Goal: Task Accomplishment & Management: Manage account settings

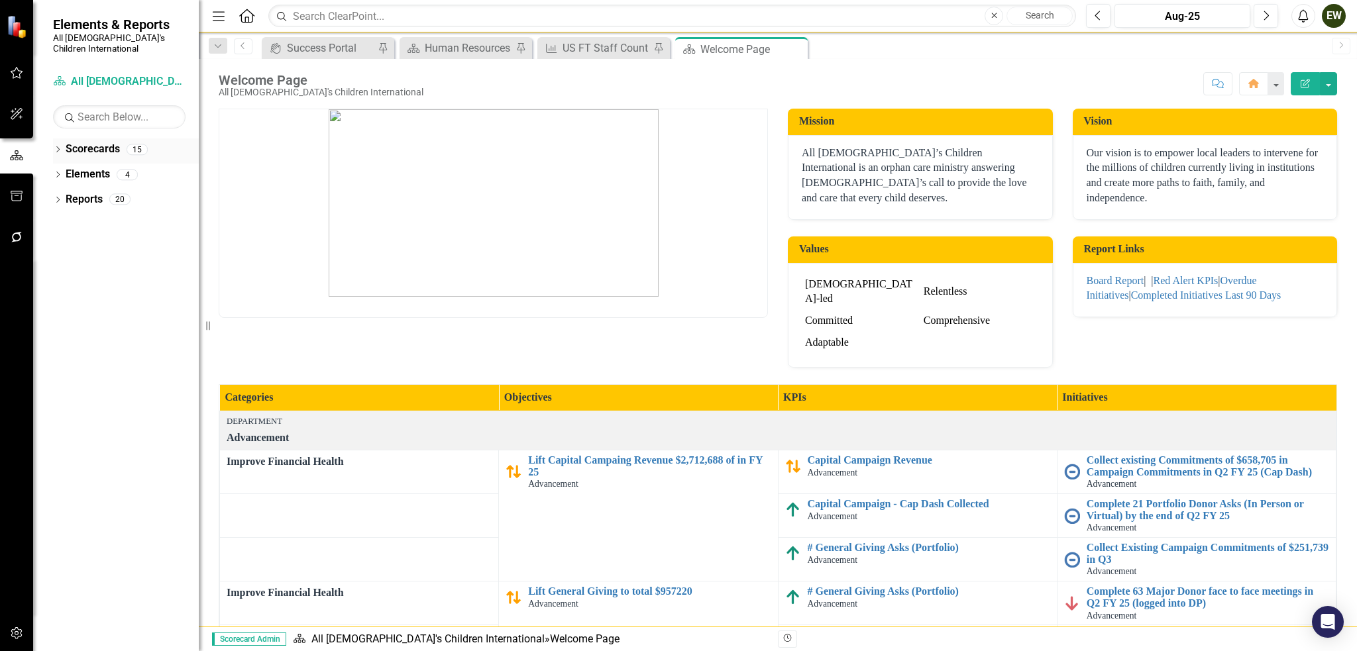
click at [104, 142] on link "Scorecards" at bounding box center [93, 149] width 54 height 15
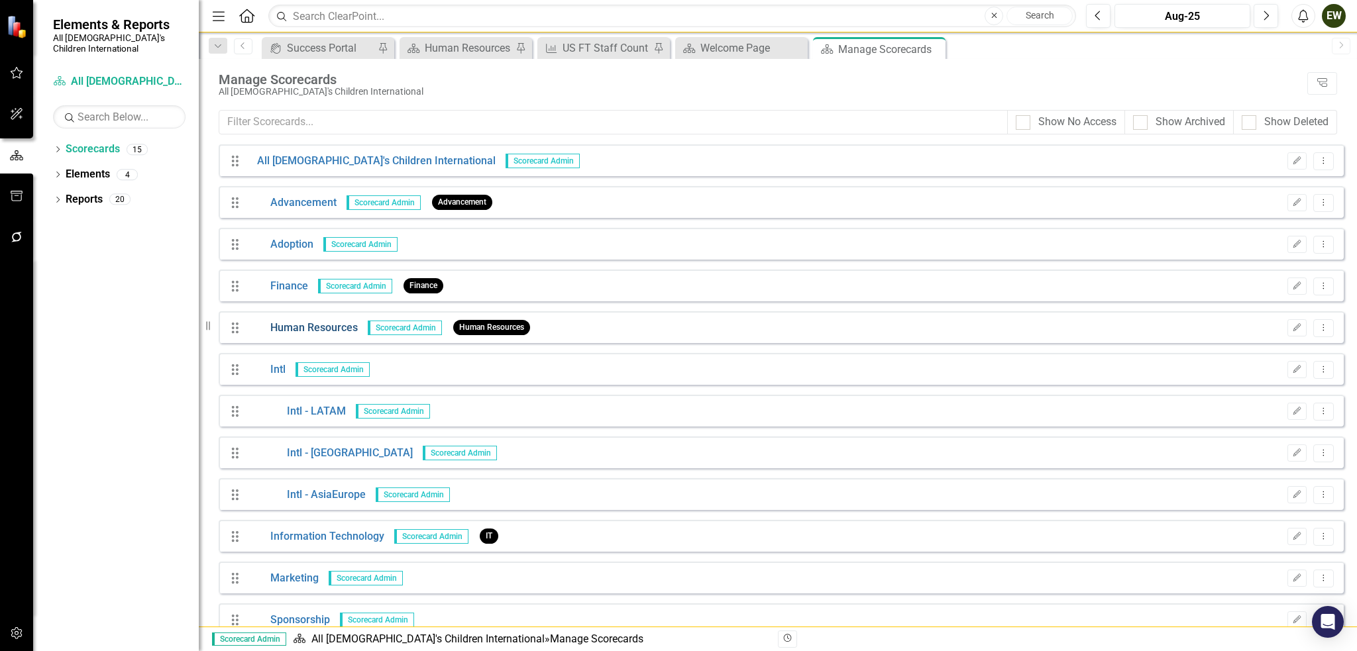
click at [323, 330] on link "Human Resources" at bounding box center [302, 328] width 111 height 15
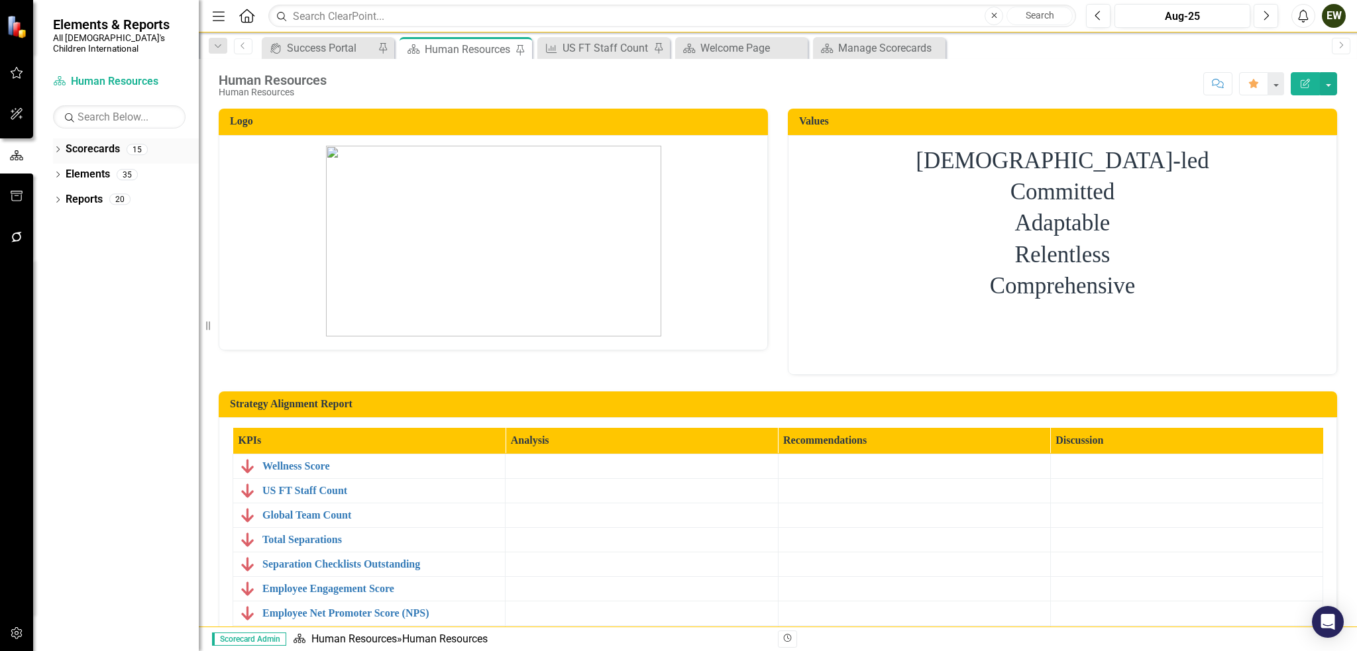
click at [57, 147] on icon "Dropdown" at bounding box center [57, 150] width 9 height 7
click at [57, 272] on icon "Dropdown" at bounding box center [57, 275] width 9 height 7
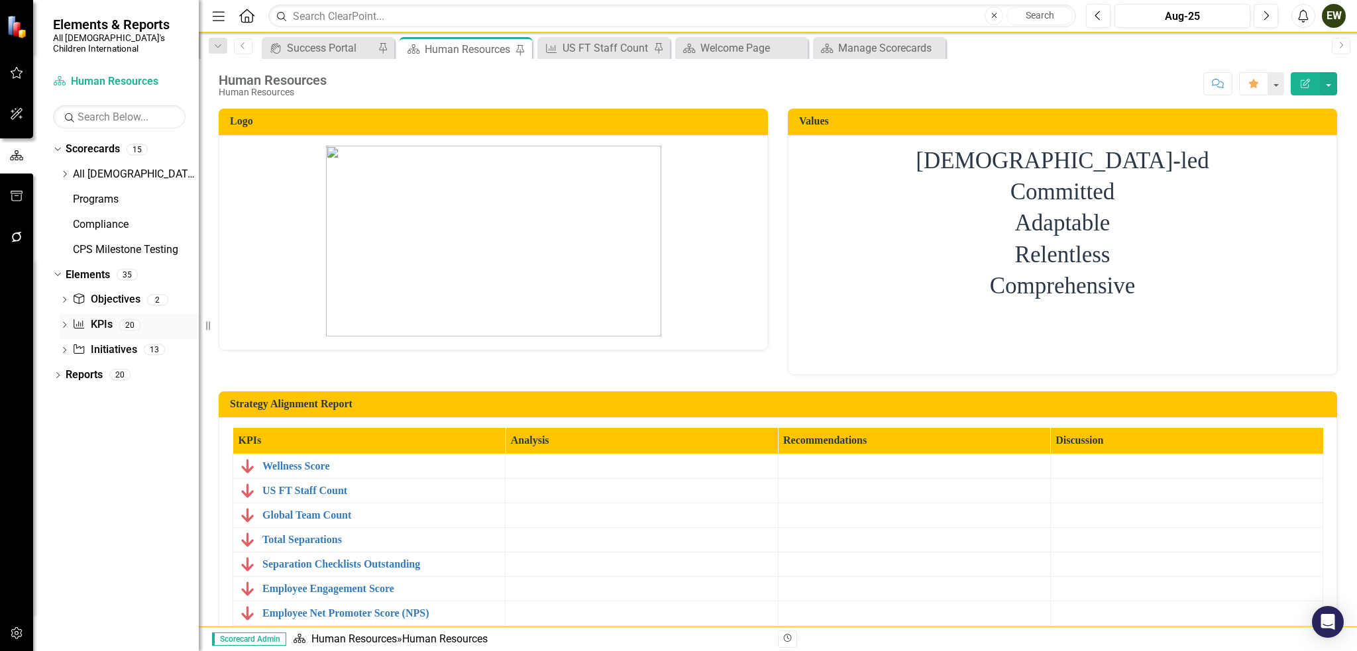
click at [64, 314] on div "Dropdown KPI KPIs 20" at bounding box center [129, 326] width 139 height 25
click at [67, 314] on div "Dropdown KPI KPIs 20" at bounding box center [129, 326] width 139 height 25
click at [79, 319] on icon at bounding box center [79, 323] width 11 height 9
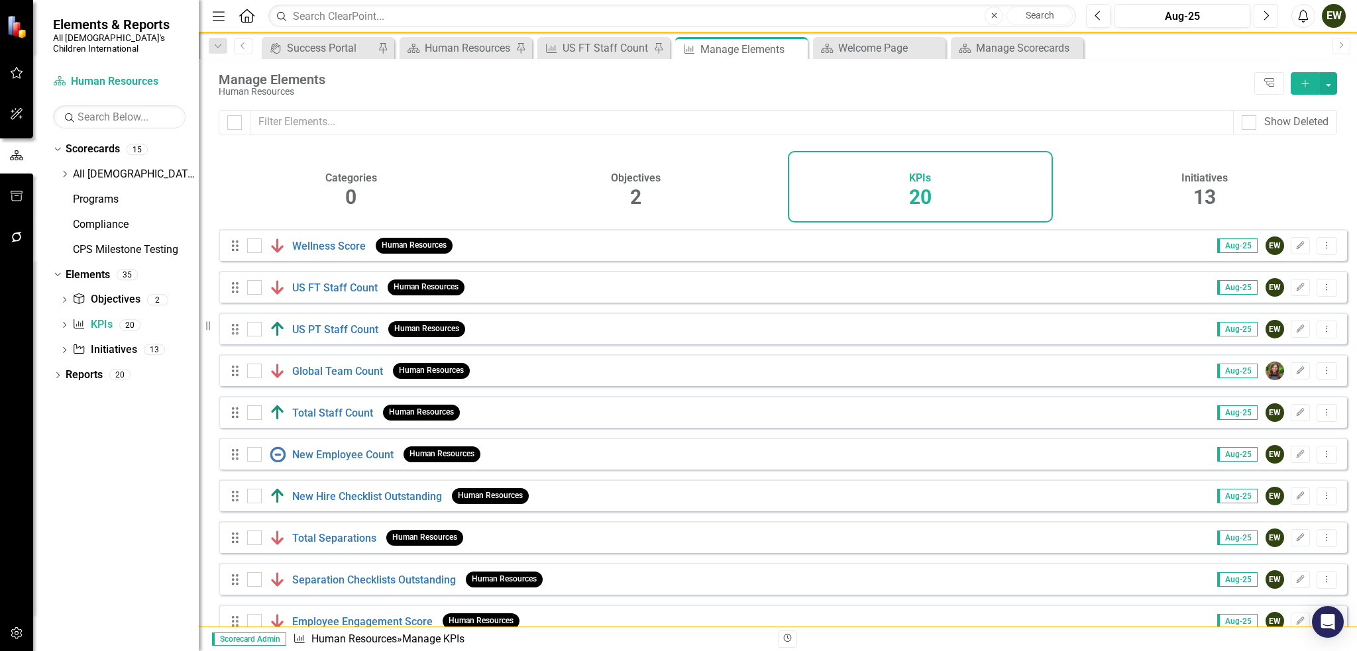
click at [1271, 21] on button "Next" at bounding box center [1266, 16] width 25 height 24
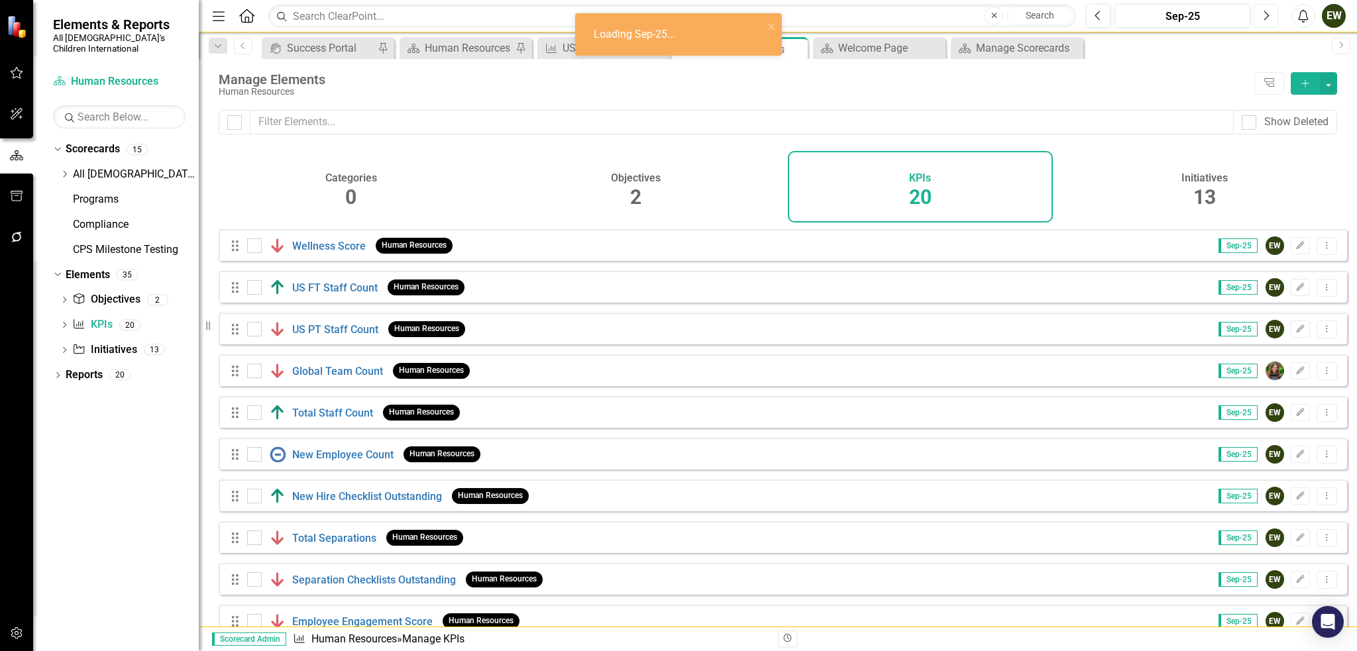
checkbox input "false"
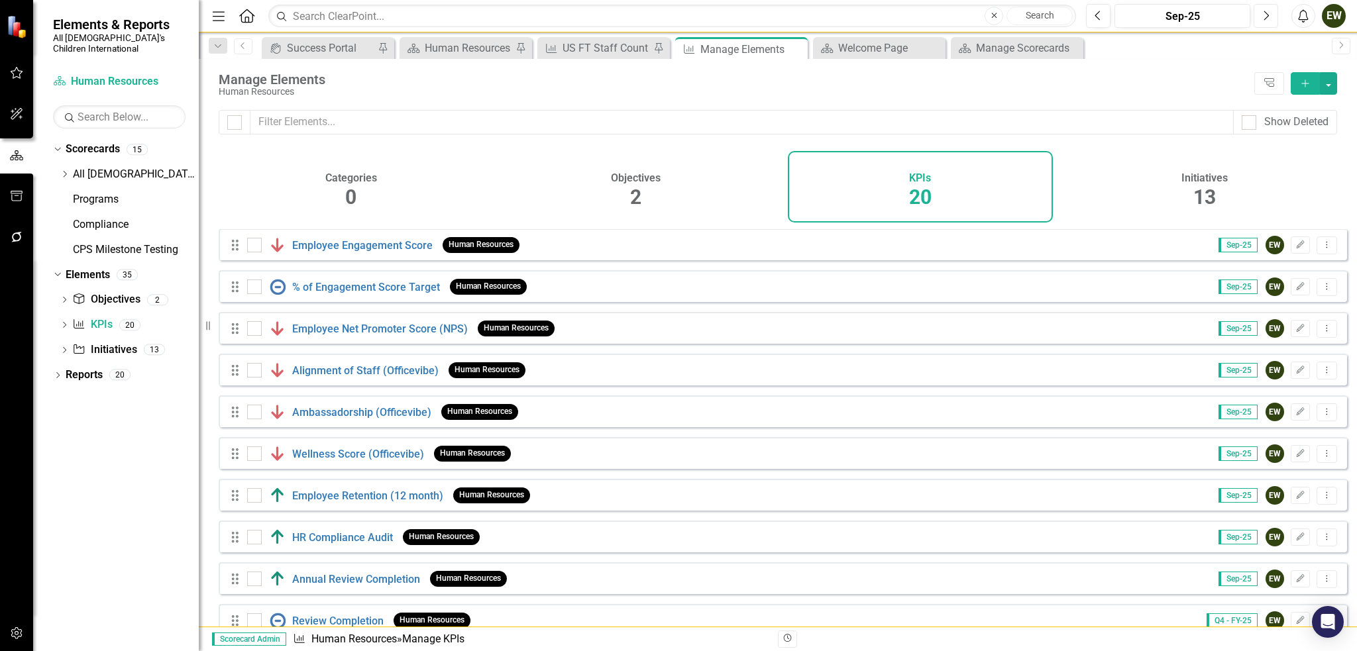
scroll to position [398, 0]
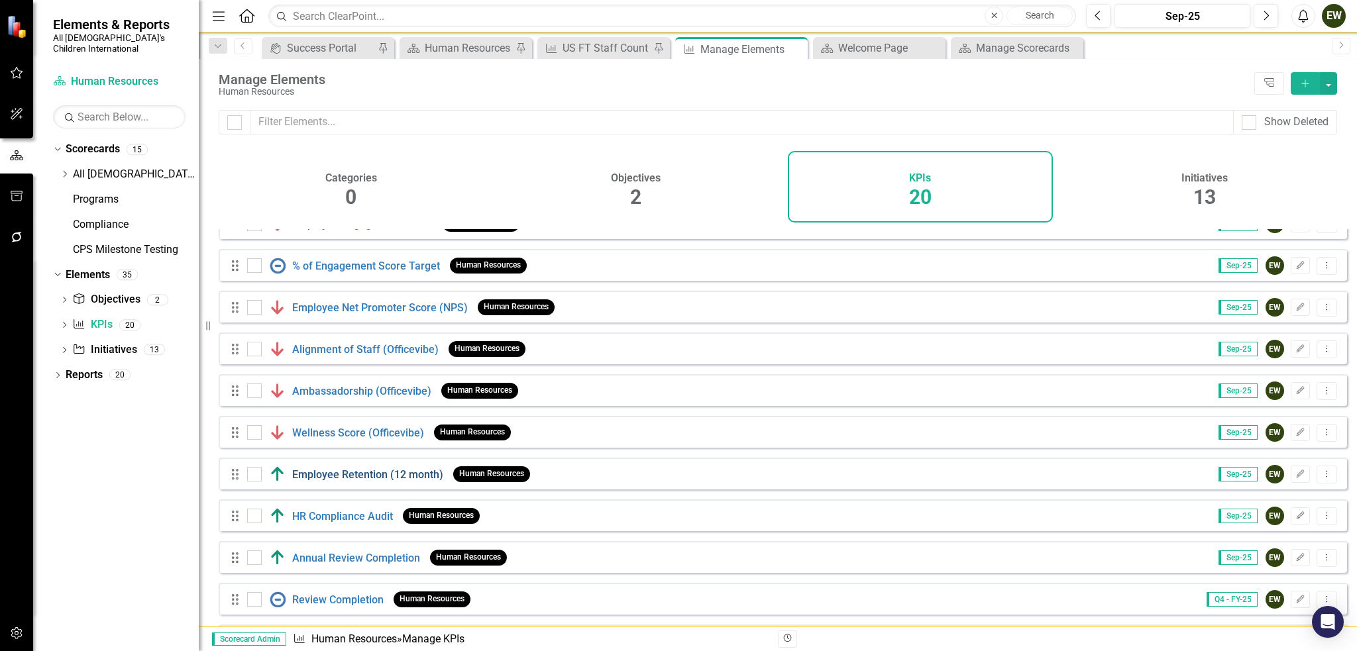
click at [329, 481] on link "Employee Retention (12 month)" at bounding box center [367, 474] width 151 height 13
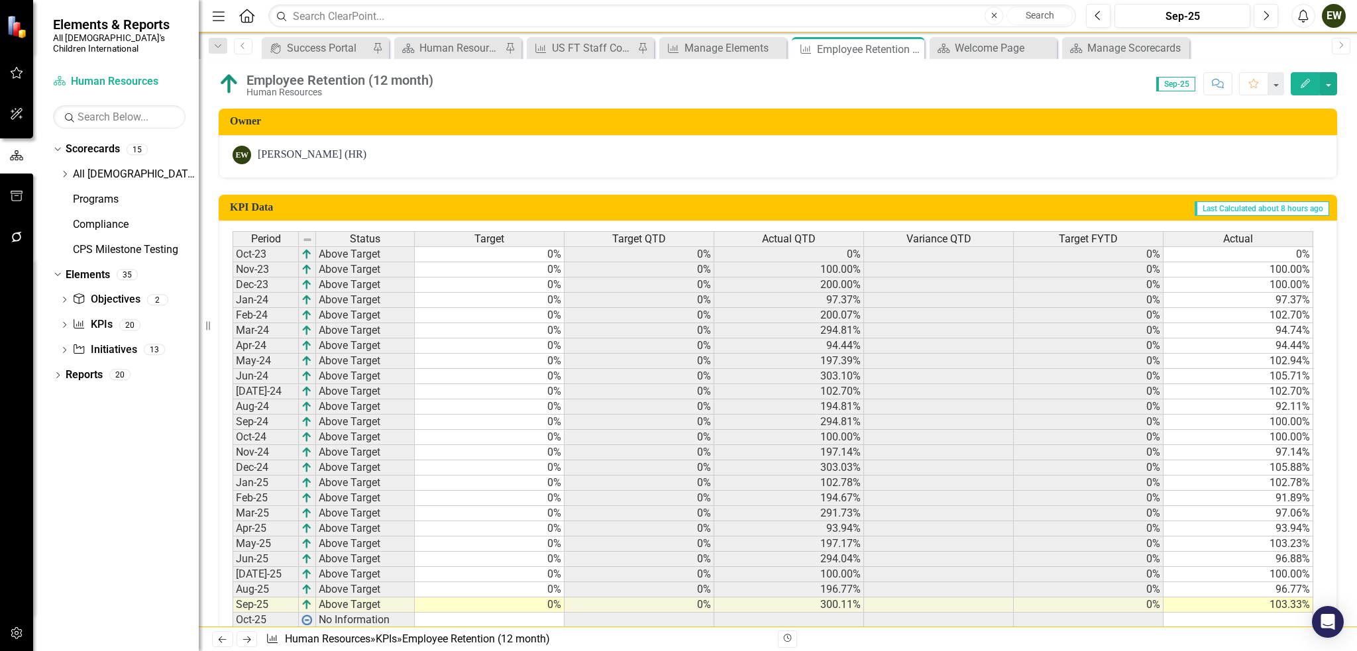
scroll to position [64, 0]
